Goal: Task Accomplishment & Management: Use online tool/utility

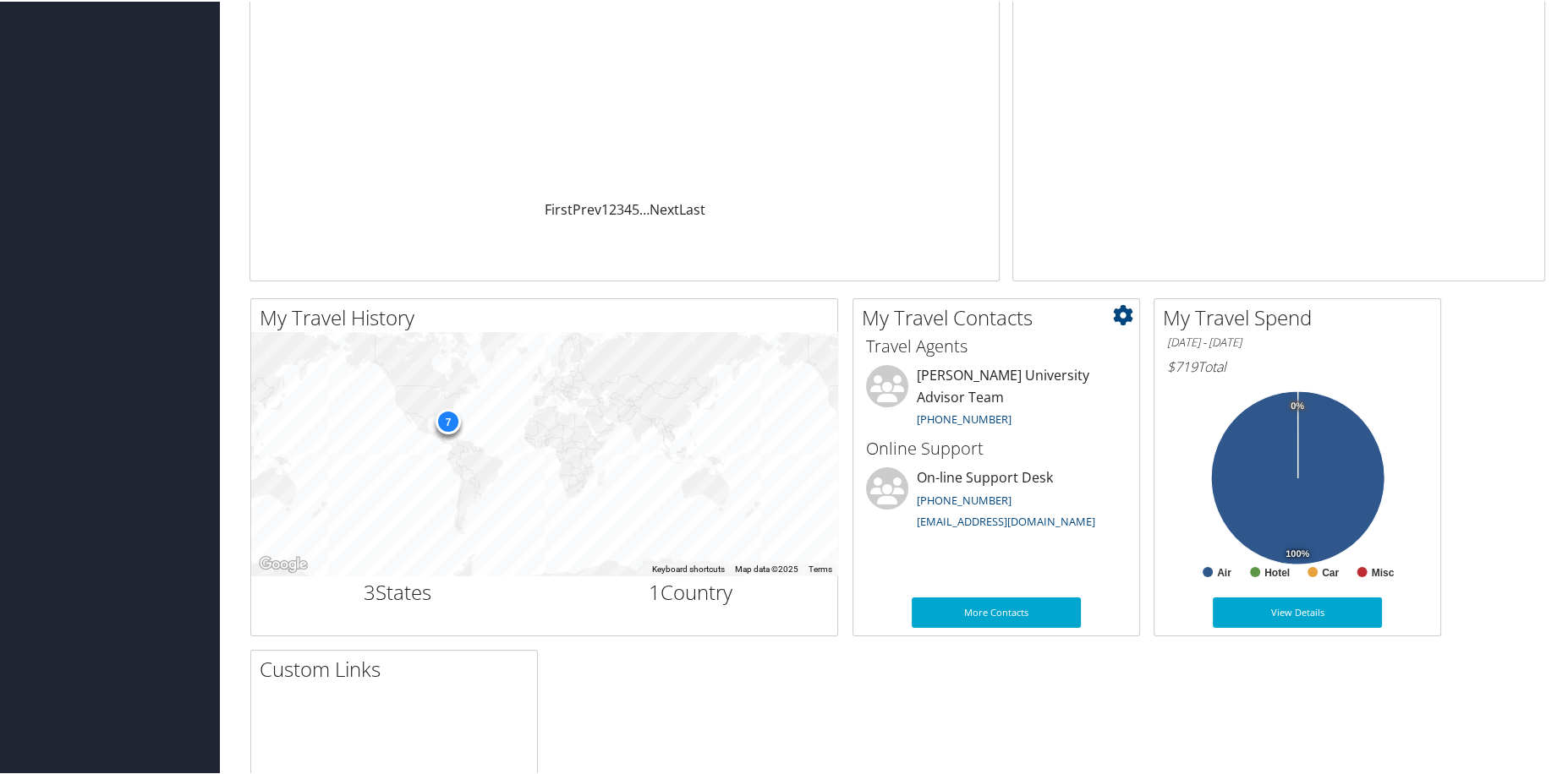
scroll to position [307, 0]
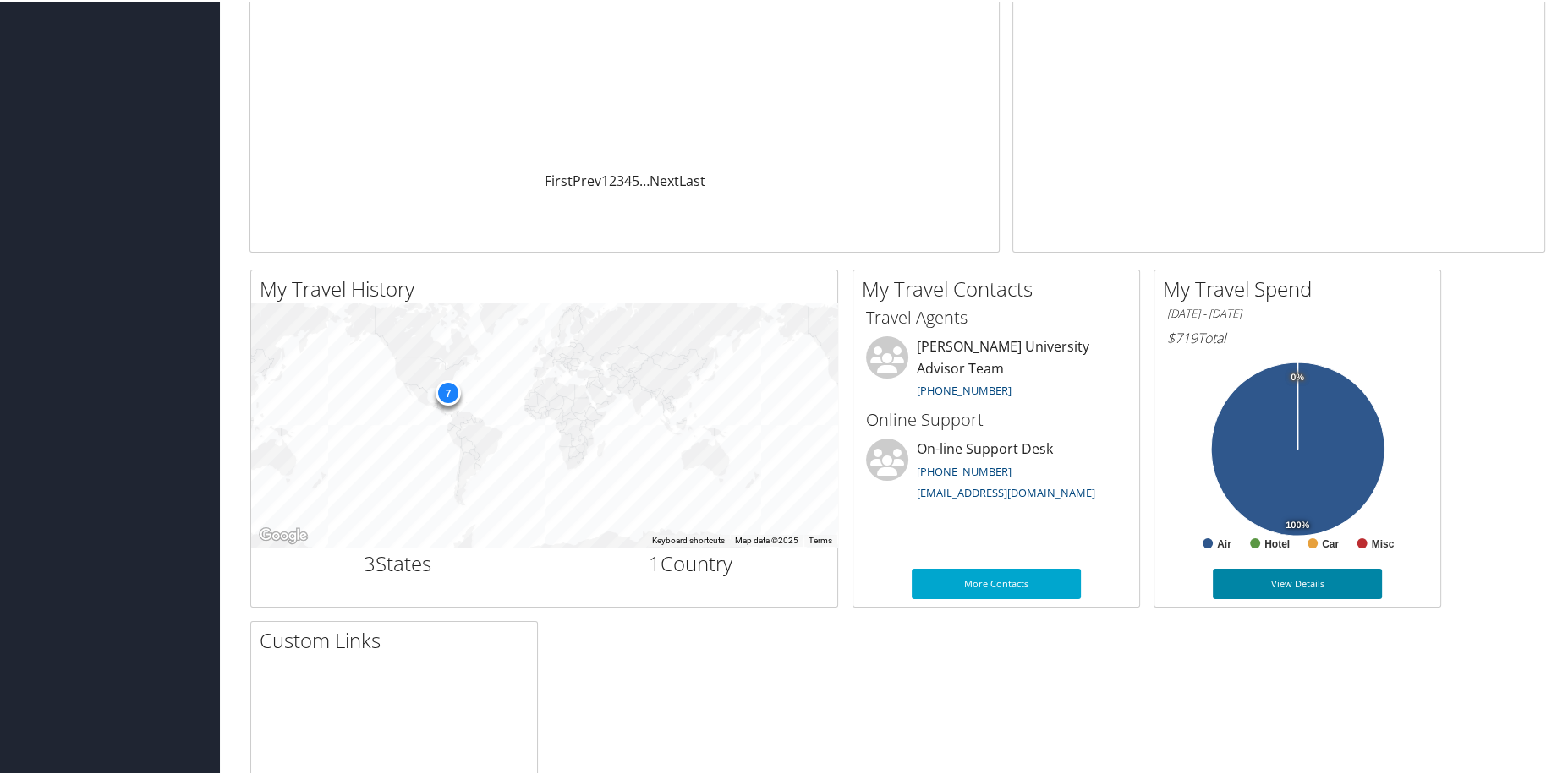
click at [1343, 581] on link "View Details" at bounding box center [1297, 582] width 169 height 30
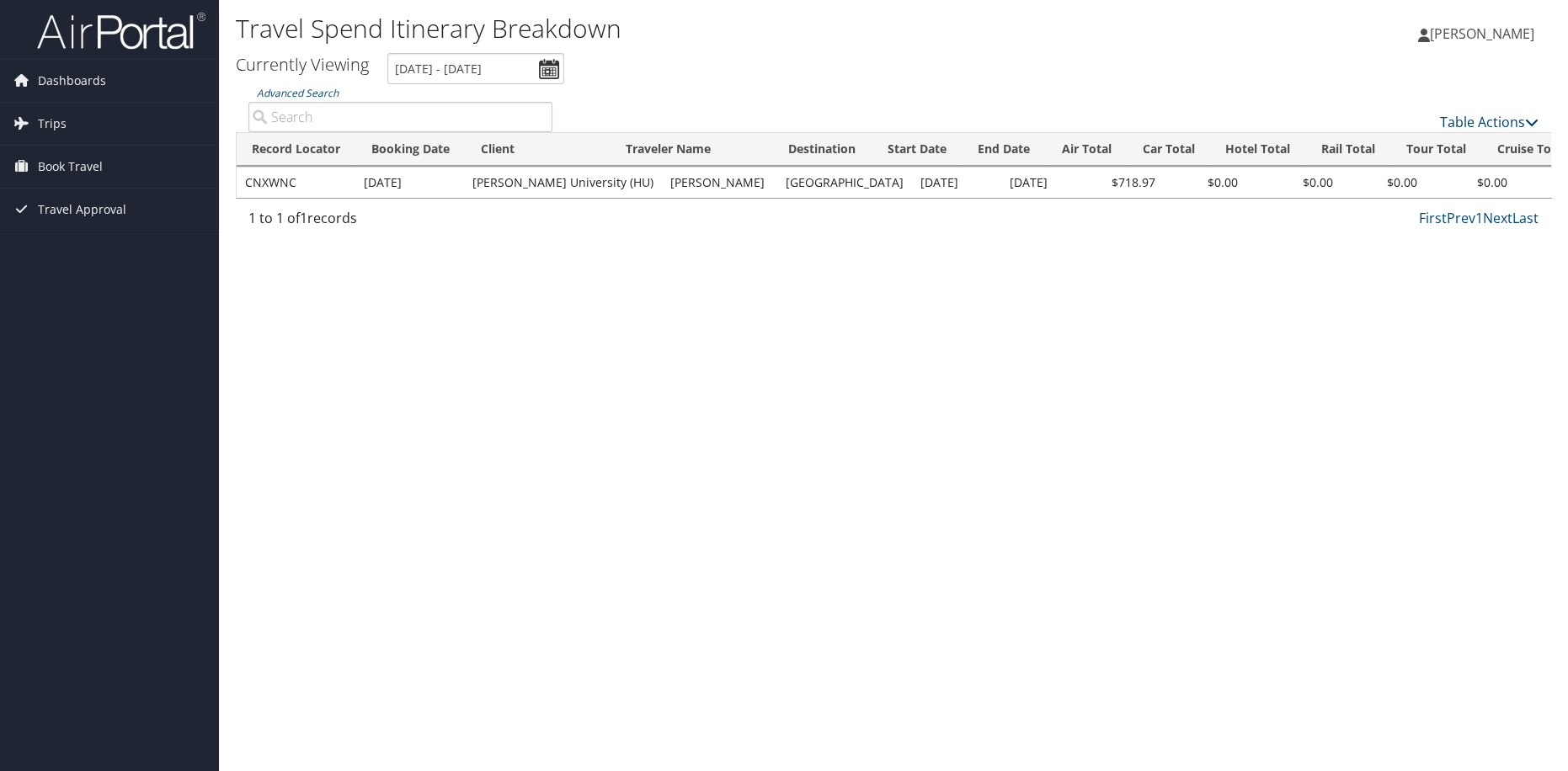
click at [1537, 124] on icon at bounding box center [1532, 121] width 14 height 14
click at [847, 345] on div at bounding box center [784, 386] width 1568 height 771
click at [93, 85] on span "Dashboards" at bounding box center [72, 81] width 68 height 42
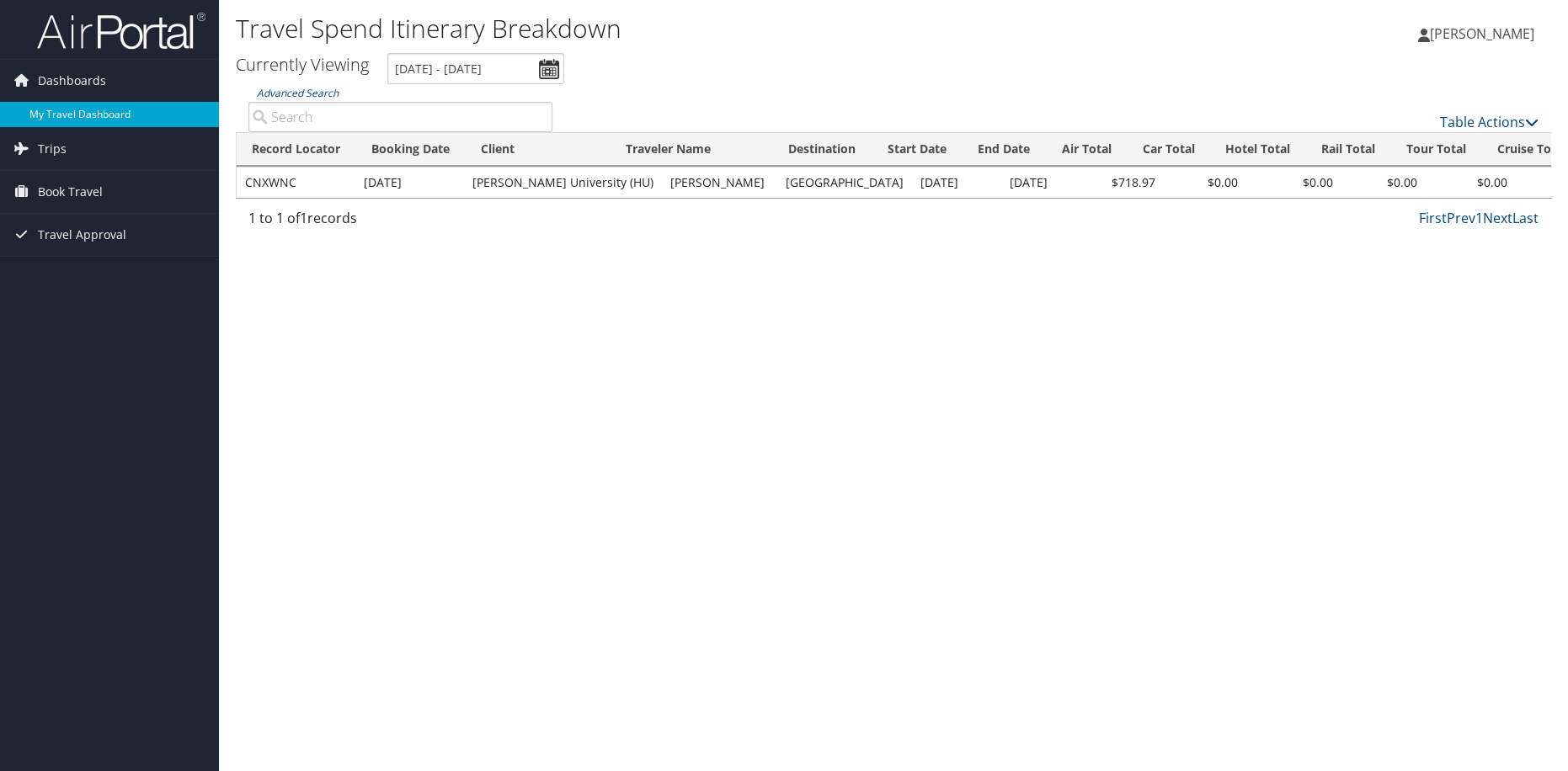
click at [98, 118] on link "My Travel Dashboard" at bounding box center [110, 114] width 219 height 25
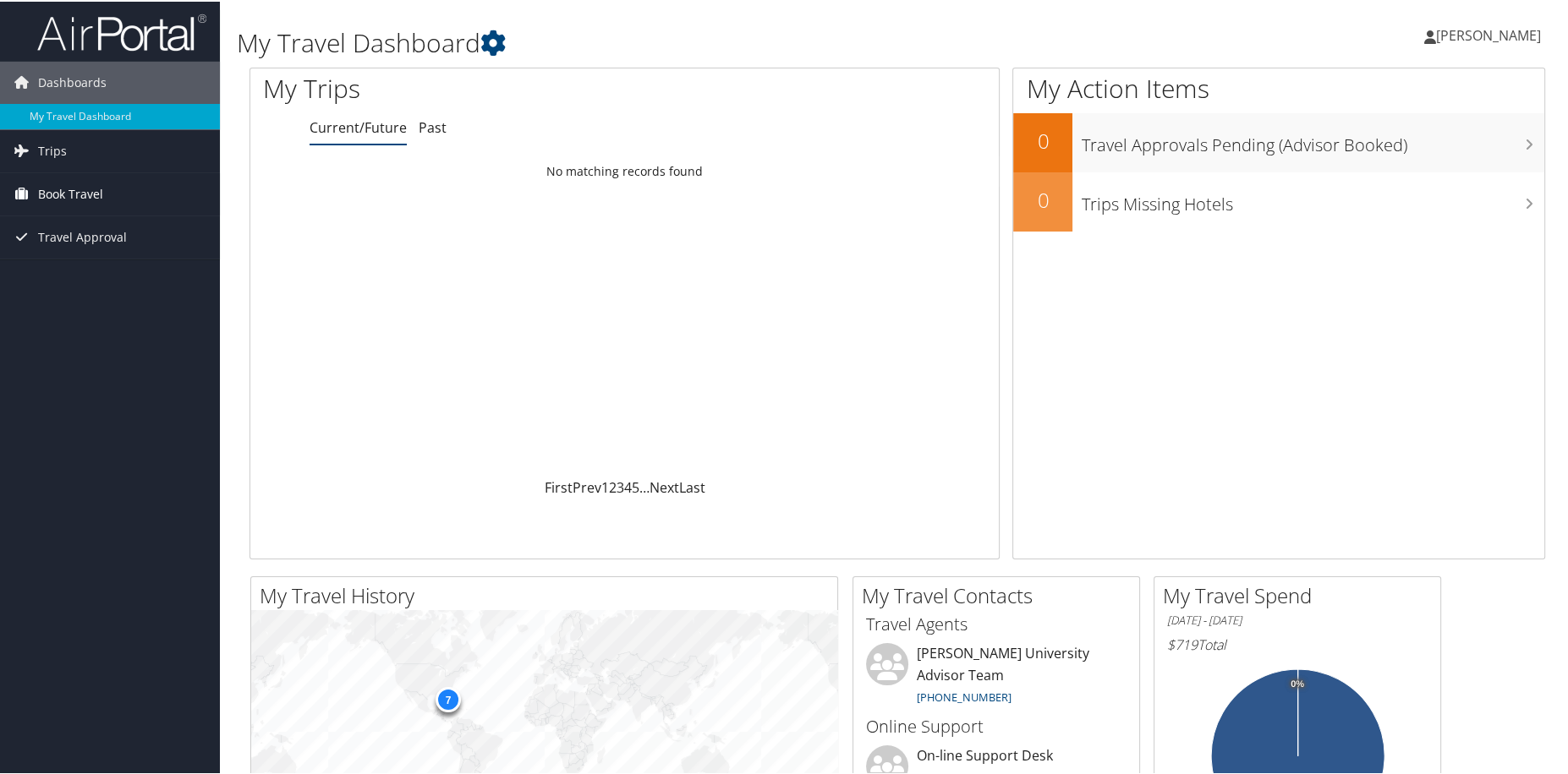
click at [107, 194] on link "Book Travel" at bounding box center [110, 193] width 220 height 42
click at [77, 147] on link "Trips" at bounding box center [110, 150] width 220 height 42
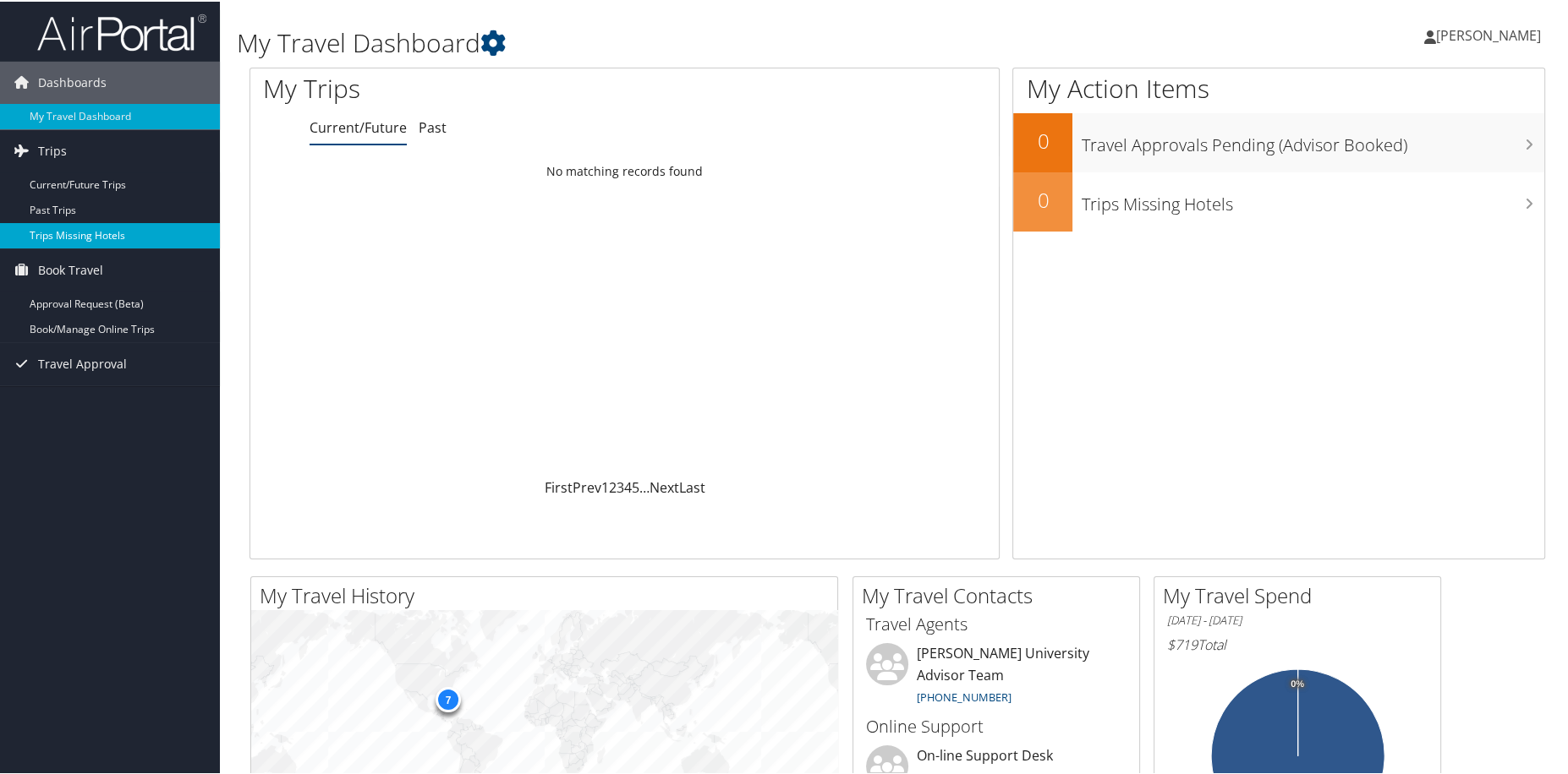
click at [95, 238] on link "Trips Missing Hotels" at bounding box center [110, 234] width 220 height 25
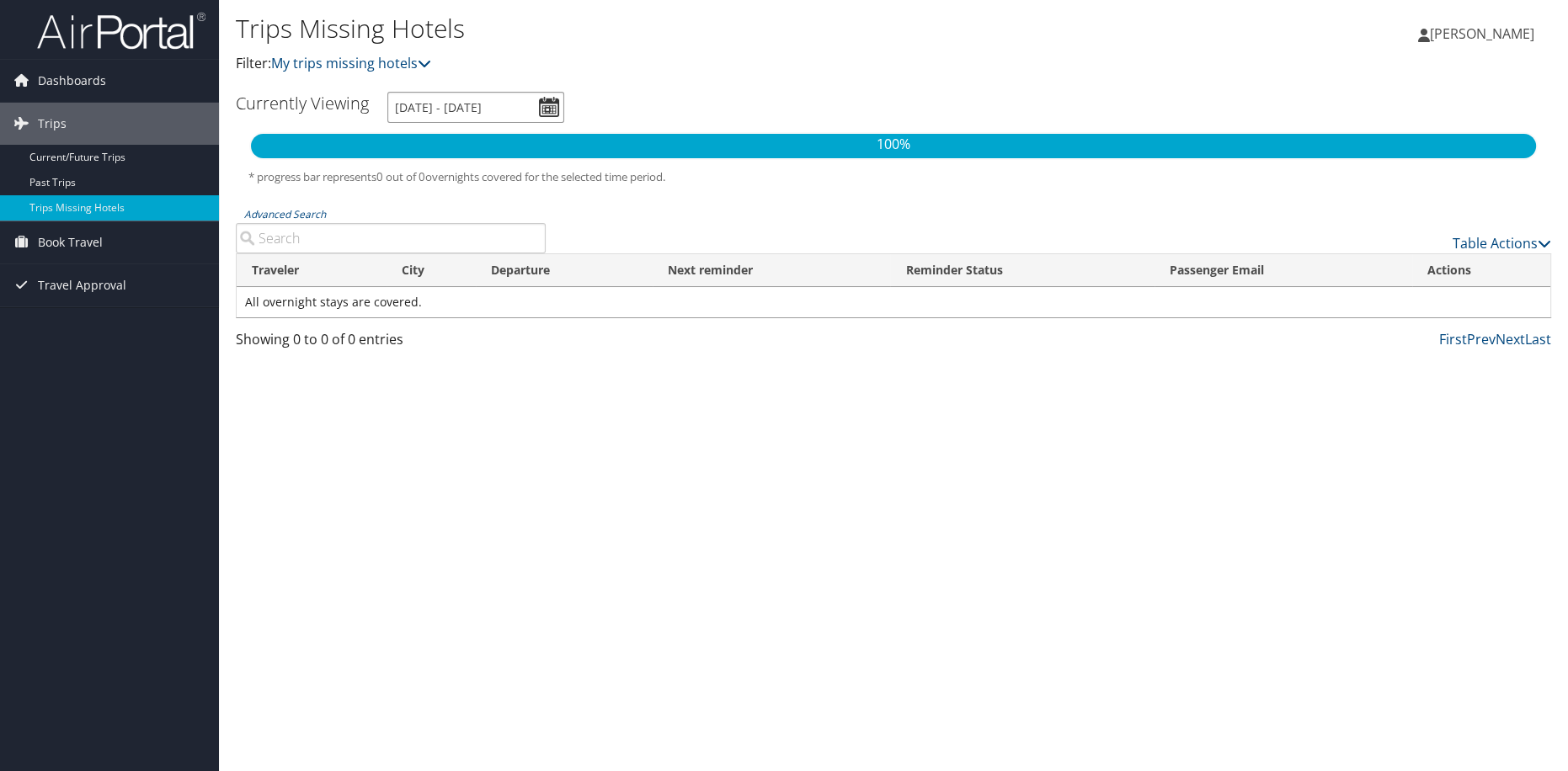
click at [544, 114] on input "10/2/2025 - 1/2/2026" at bounding box center [476, 108] width 177 height 31
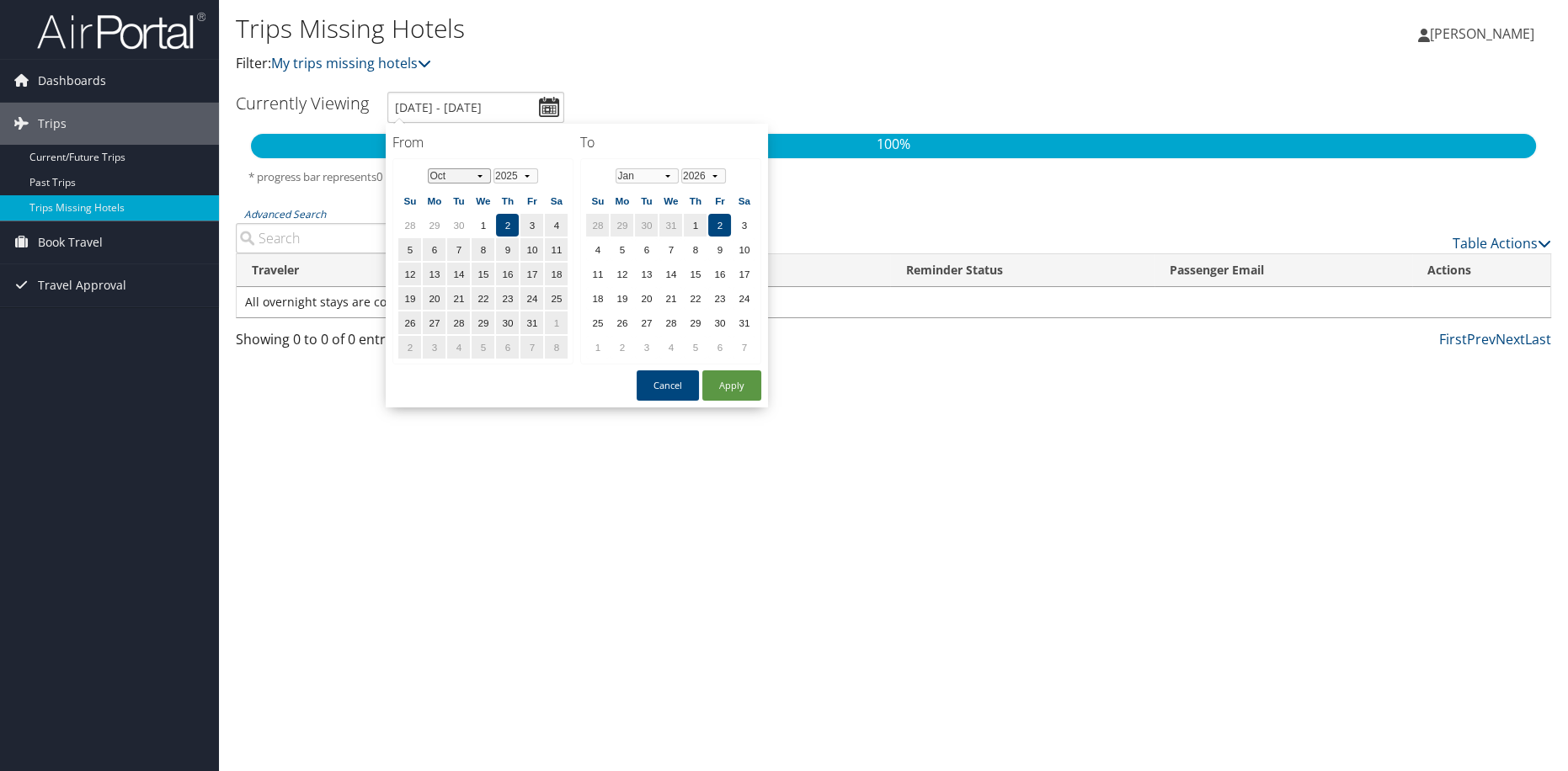
click at [472, 171] on select "Jan Feb Mar Apr May Jun Jul Aug Sep Oct Nov Dec" at bounding box center [459, 176] width 63 height 15
click at [536, 297] on td "21" at bounding box center [532, 298] width 23 height 23
click at [662, 172] on select "Jan Feb Mar Apr May Jun Jul Aug Sep Oct Nov Dec" at bounding box center [647, 176] width 63 height 15
click at [701, 174] on select "2025 2026 2027 2028 2029 2030 2031" at bounding box center [703, 176] width 45 height 15
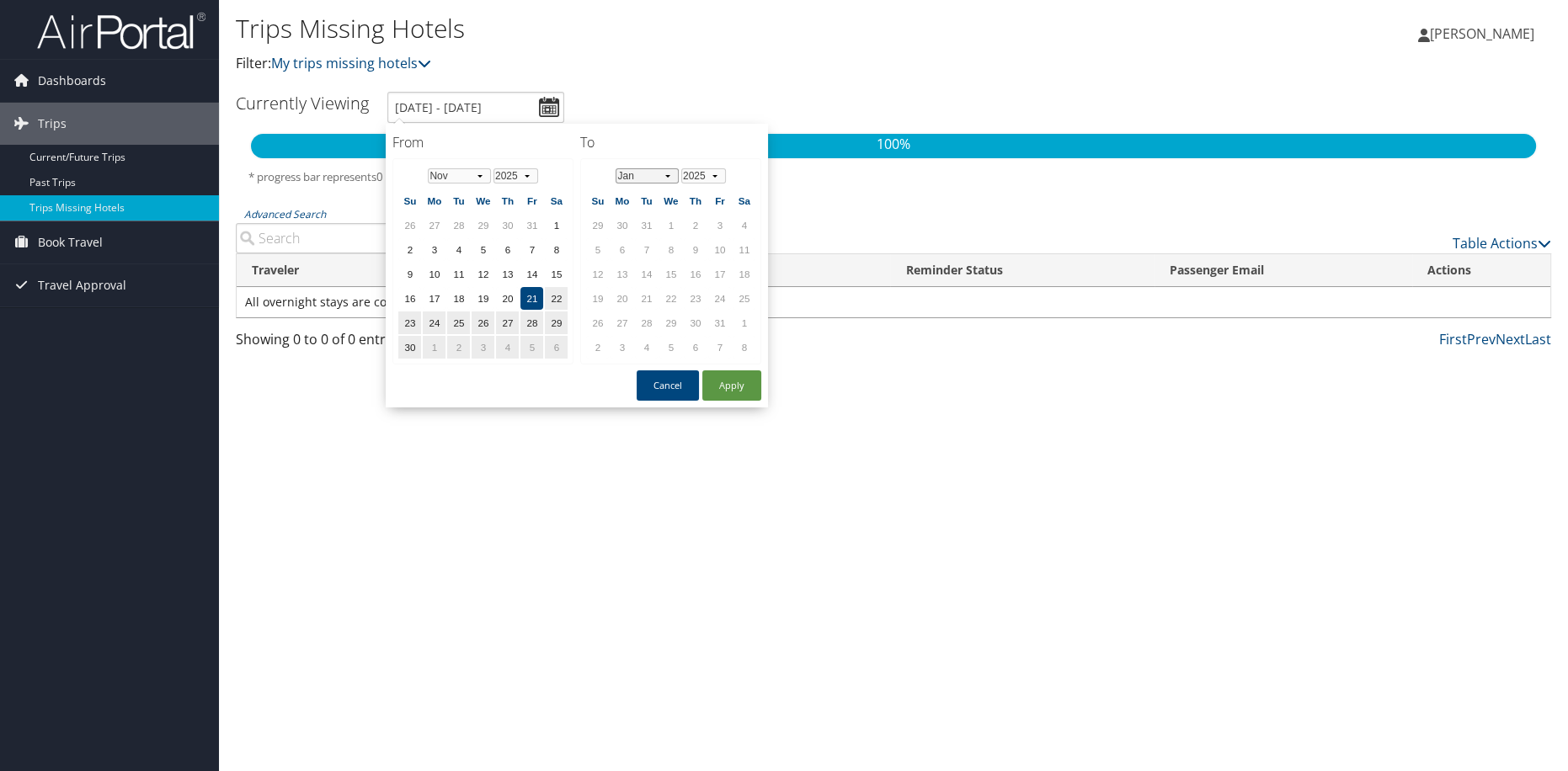
click at [657, 176] on select "Jan Feb Mar Apr May Jun Jul Aug Sep Oct Nov Dec" at bounding box center [647, 176] width 63 height 15
click at [614, 312] on td "24" at bounding box center [622, 323] width 23 height 23
click at [726, 378] on button "Apply" at bounding box center [732, 386] width 59 height 30
type input "11/21/2025 - 11/24/2025"
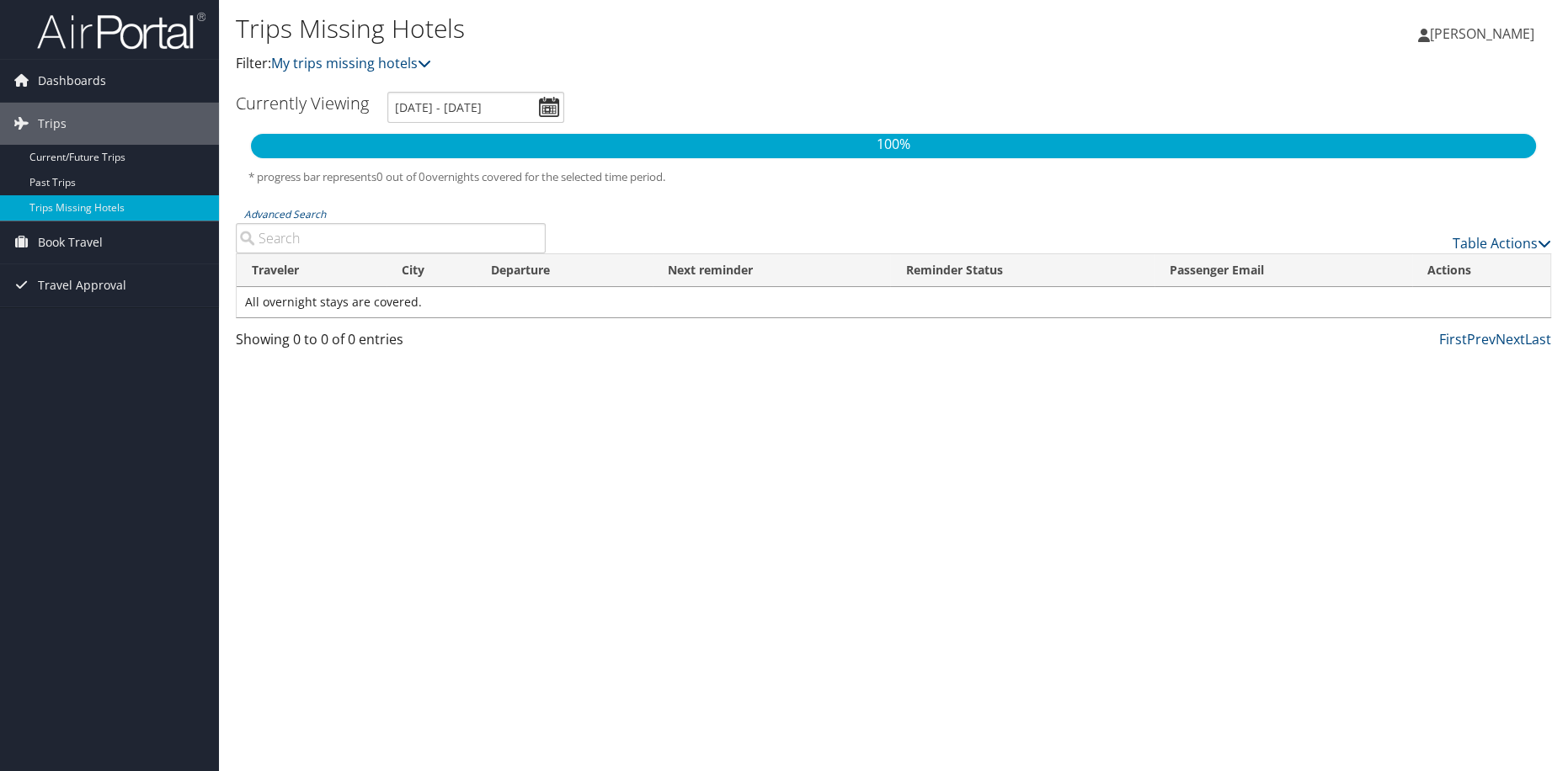
click at [428, 234] on input "Advanced Search" at bounding box center [390, 238] width 310 height 30
click at [85, 82] on span "Dashboards" at bounding box center [72, 81] width 68 height 42
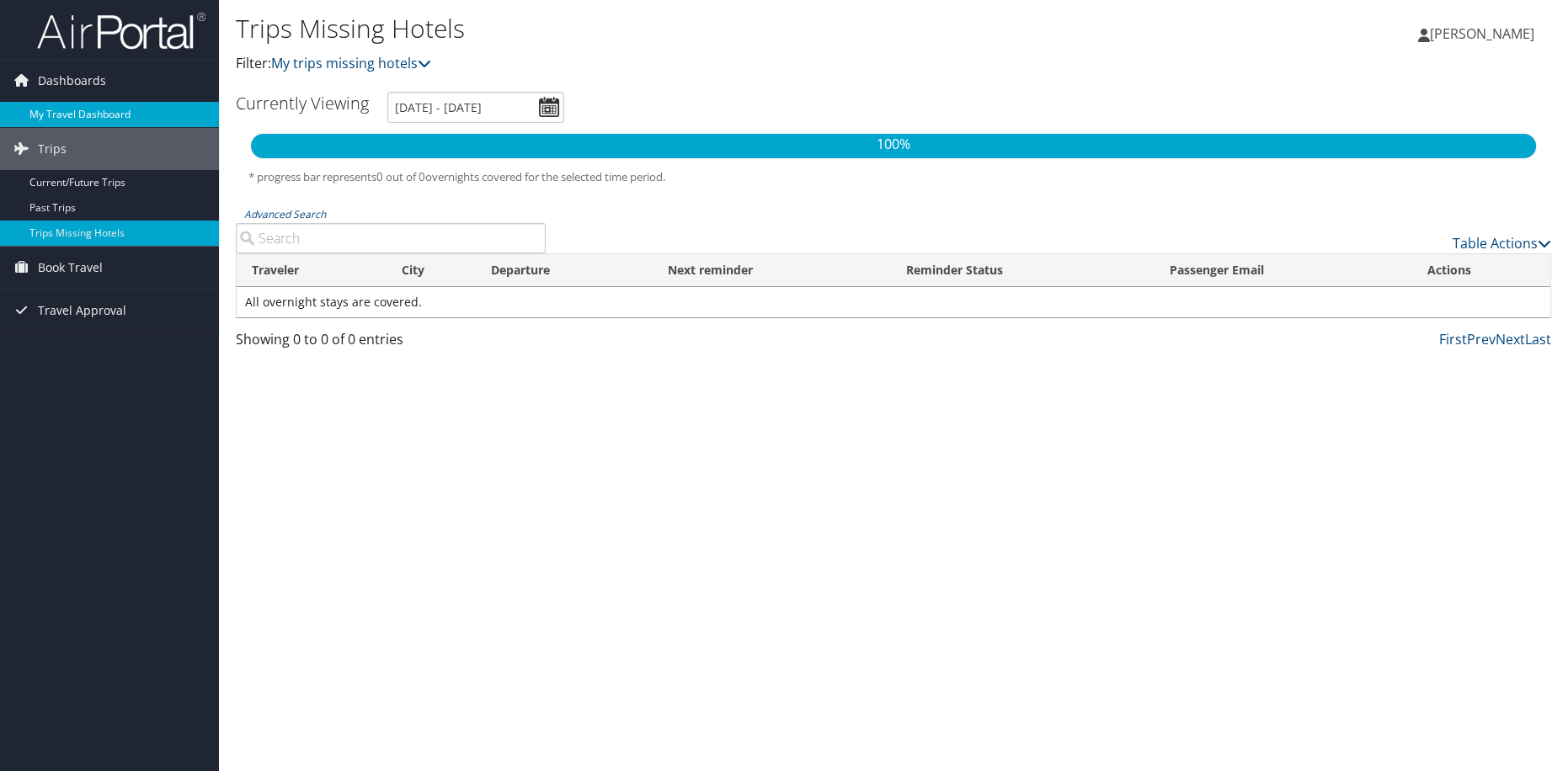
click at [96, 110] on link "My Travel Dashboard" at bounding box center [110, 114] width 219 height 25
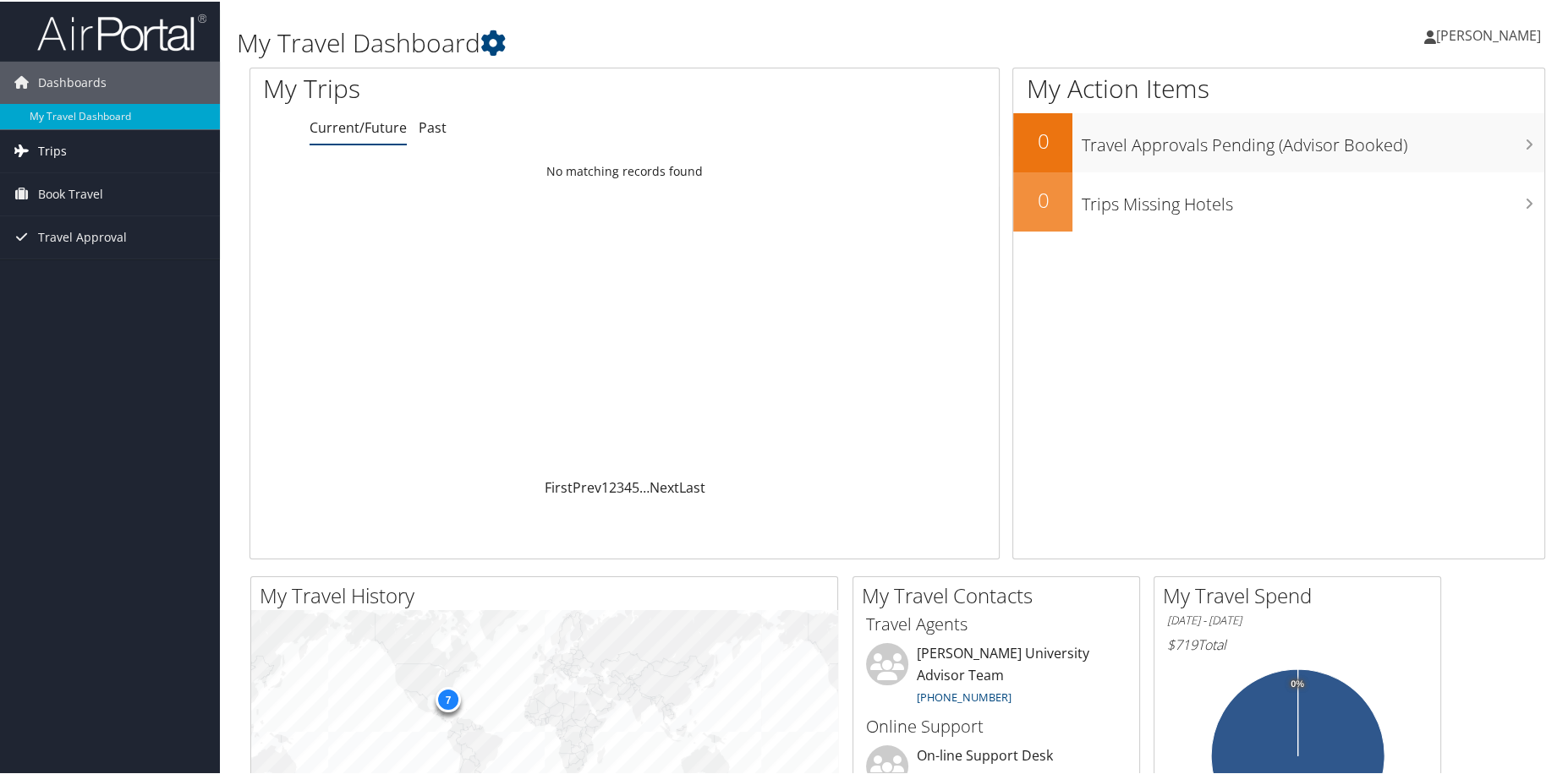
click at [134, 147] on link "Trips" at bounding box center [110, 150] width 220 height 42
click at [147, 192] on link "Current/Future Trips" at bounding box center [110, 183] width 220 height 25
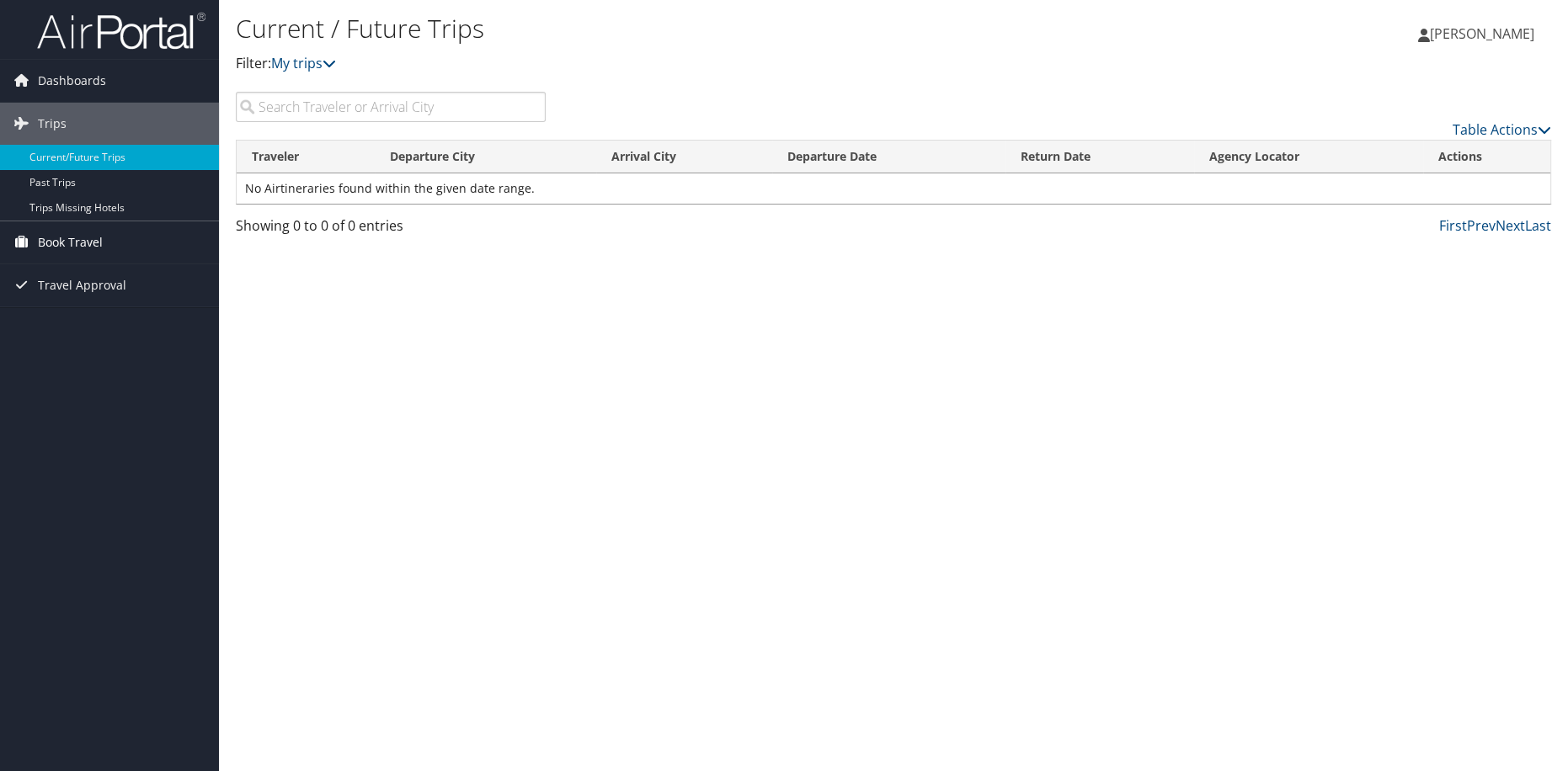
click at [156, 239] on link "Book Travel" at bounding box center [110, 243] width 219 height 42
click at [149, 305] on link "Book/Manage Online Trips" at bounding box center [110, 301] width 219 height 25
